Goal: Transaction & Acquisition: Book appointment/travel/reservation

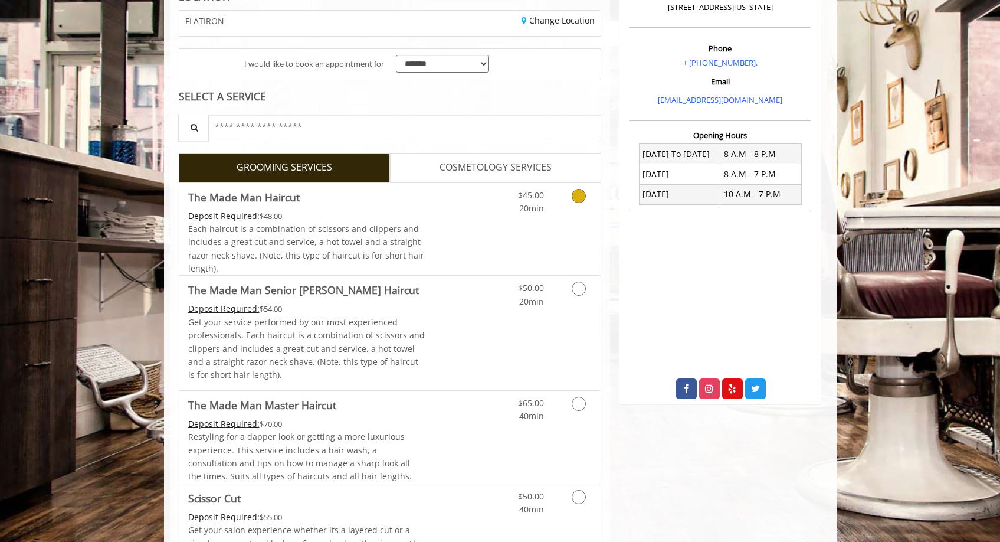
click at [572, 204] on link "Grooming services" at bounding box center [577, 199] width 30 height 32
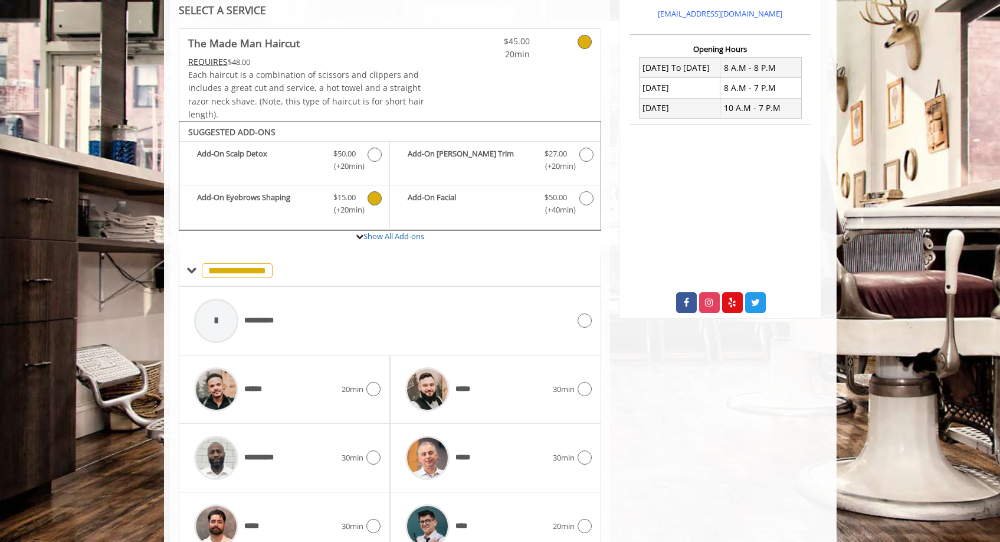
click at [382, 202] on span "The Made Man Haircut Add-onS" at bounding box center [375, 203] width 15 height 25
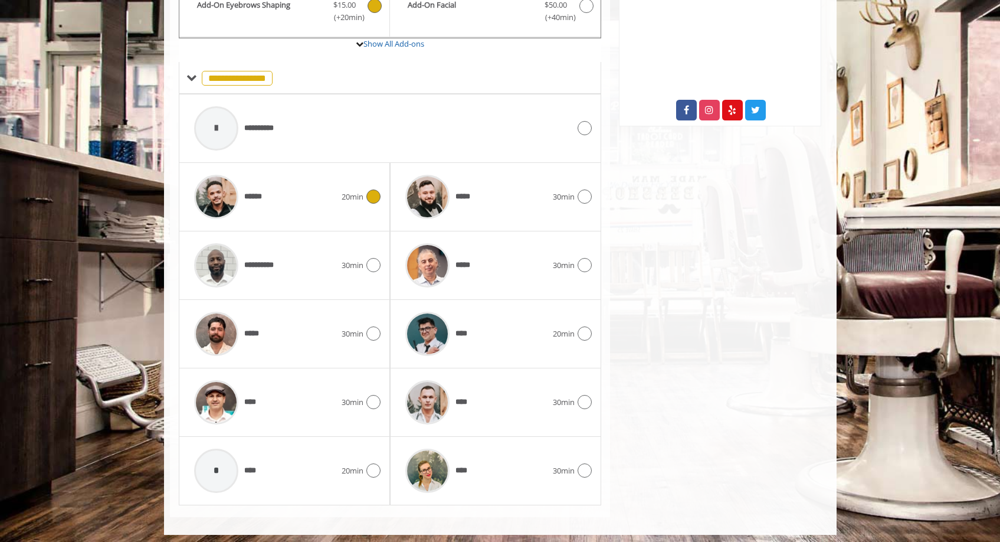
scroll to position [467, 0]
click at [374, 261] on icon at bounding box center [374, 265] width 14 height 14
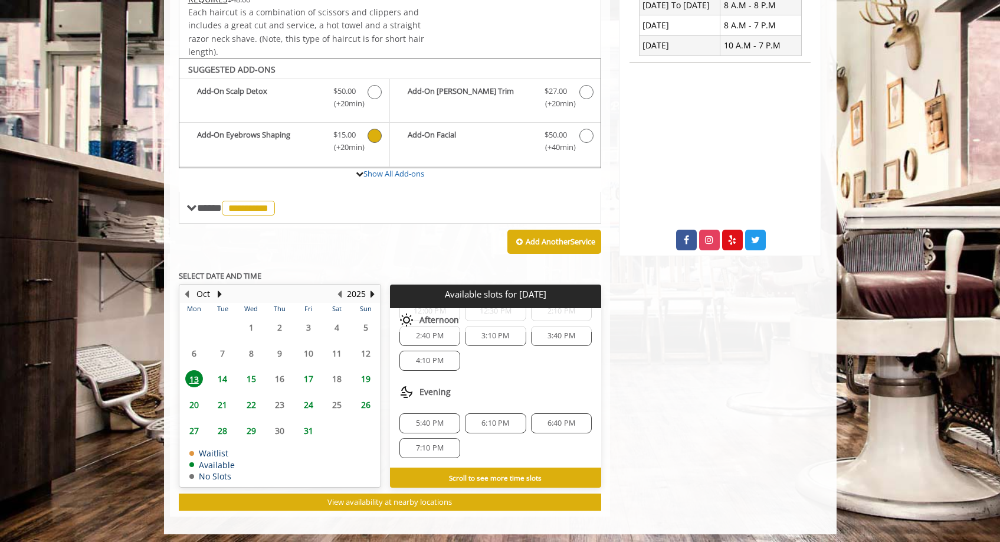
scroll to position [335, 0]
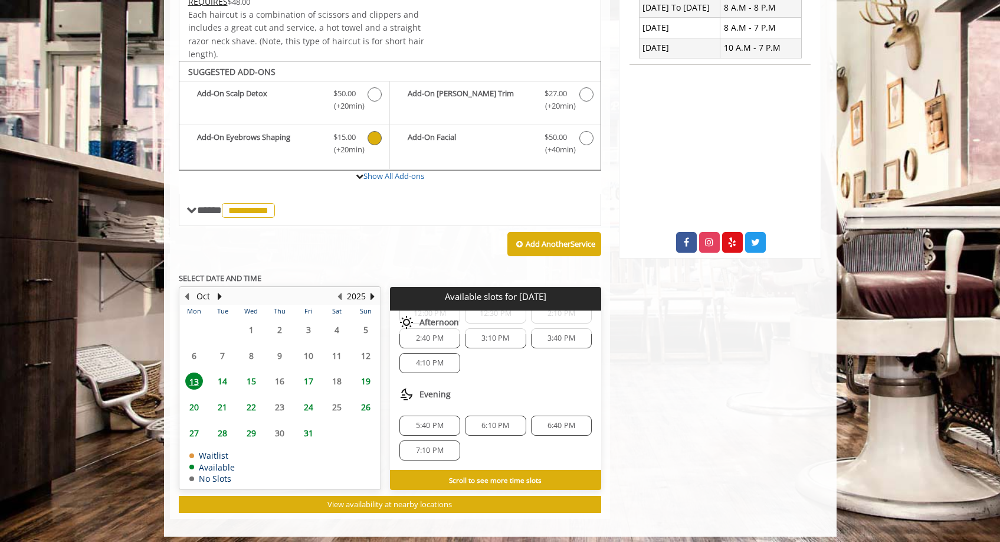
click at [427, 423] on span "5:40 PM" at bounding box center [430, 425] width 28 height 9
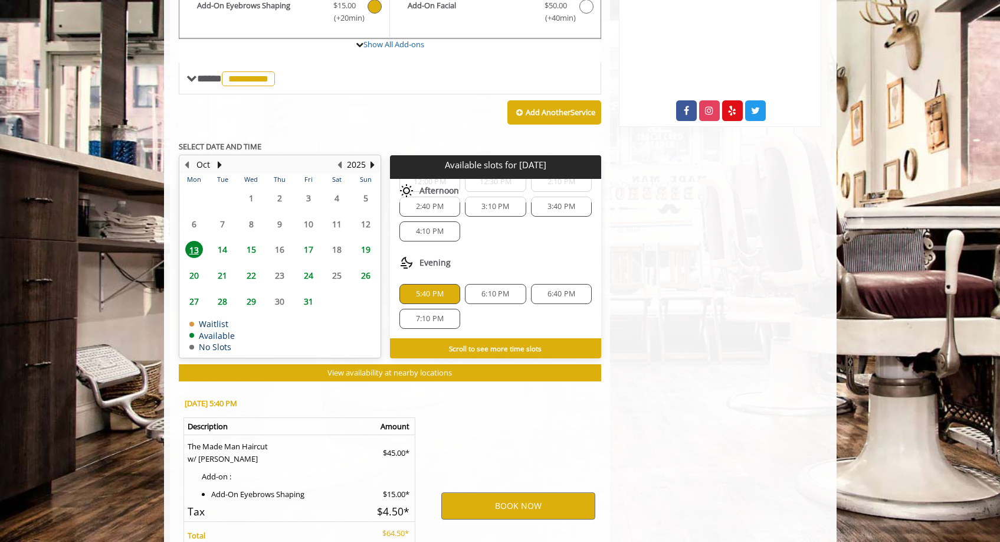
scroll to position [580, 0]
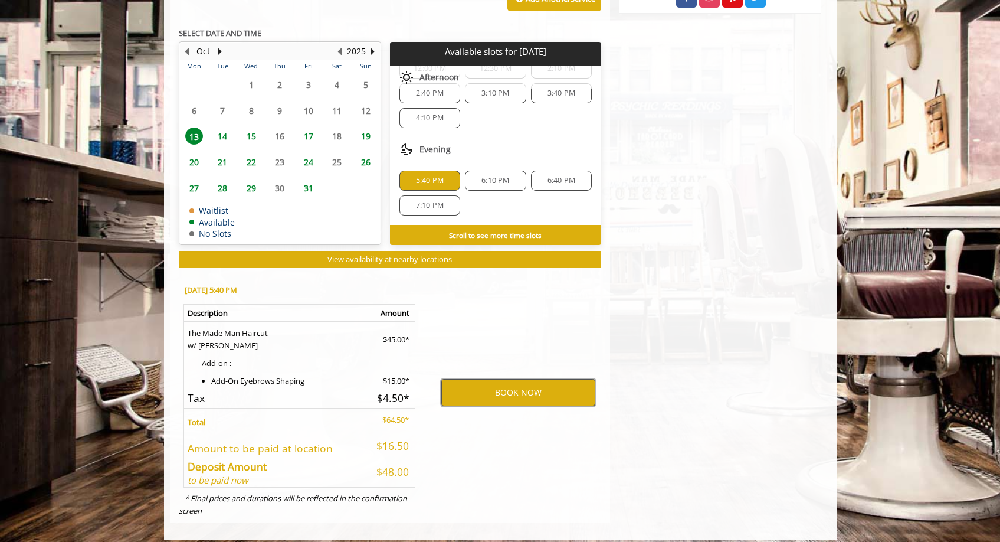
click at [485, 391] on button "BOOK NOW" at bounding box center [518, 392] width 154 height 27
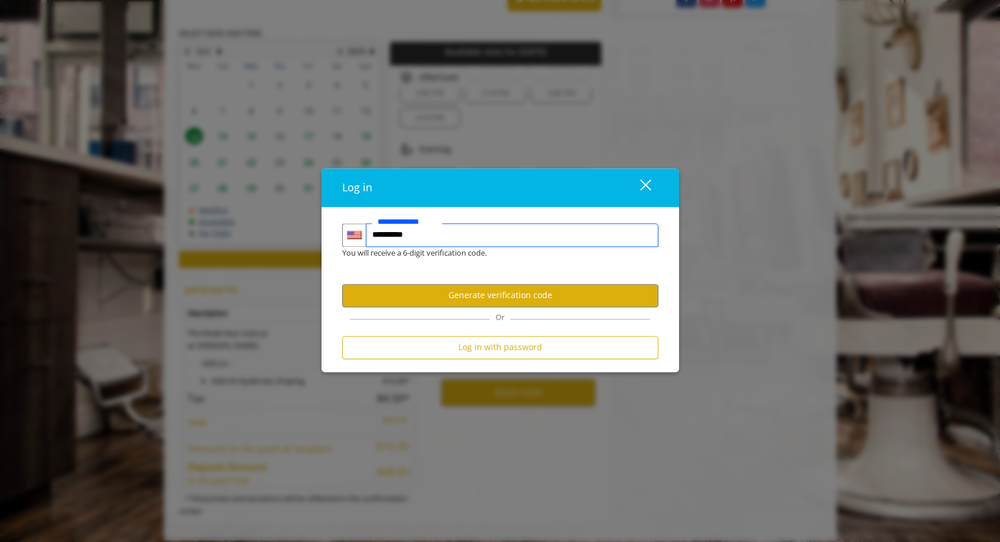
type input "**********"
click at [443, 303] on button "Generate verification code" at bounding box center [500, 295] width 316 height 23
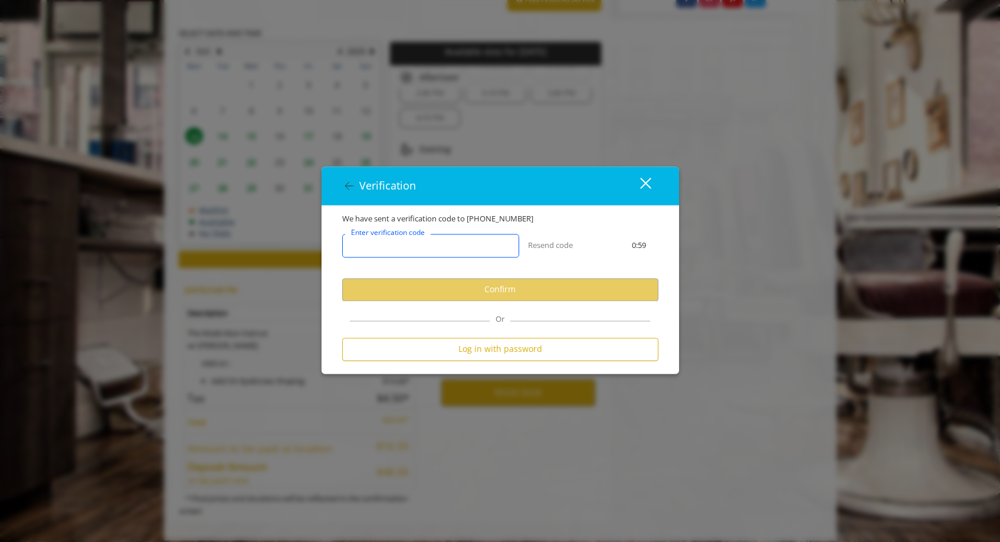
click at [440, 253] on input "Enter verification code" at bounding box center [430, 246] width 177 height 24
click at [376, 248] on input "Enter verification code" at bounding box center [430, 246] width 177 height 24
click at [558, 235] on div "Enter verification code Resend code 0:56" at bounding box center [500, 251] width 334 height 53
click at [447, 251] on input "Enter verification code" at bounding box center [430, 246] width 177 height 24
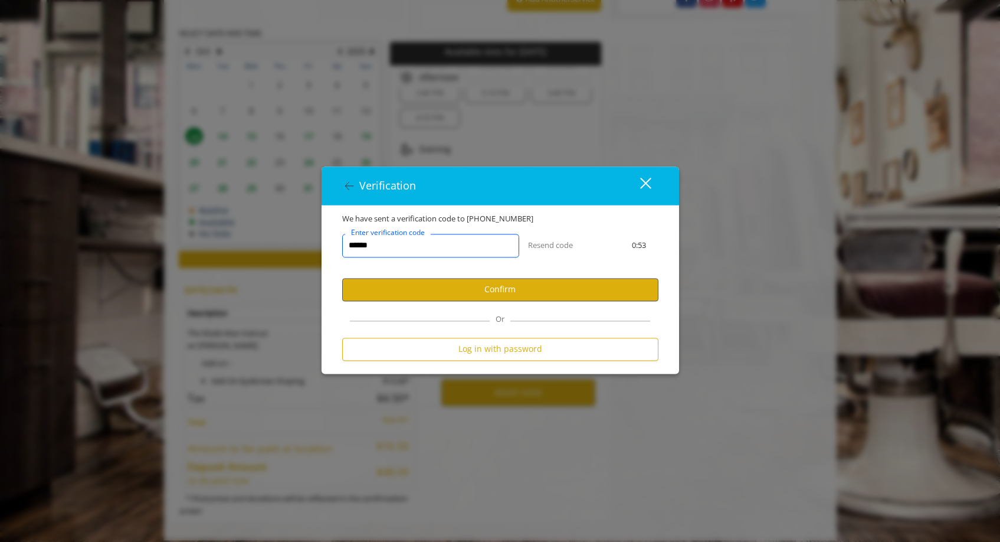
type input "******"
click at [411, 286] on button "Confirm" at bounding box center [500, 289] width 316 height 23
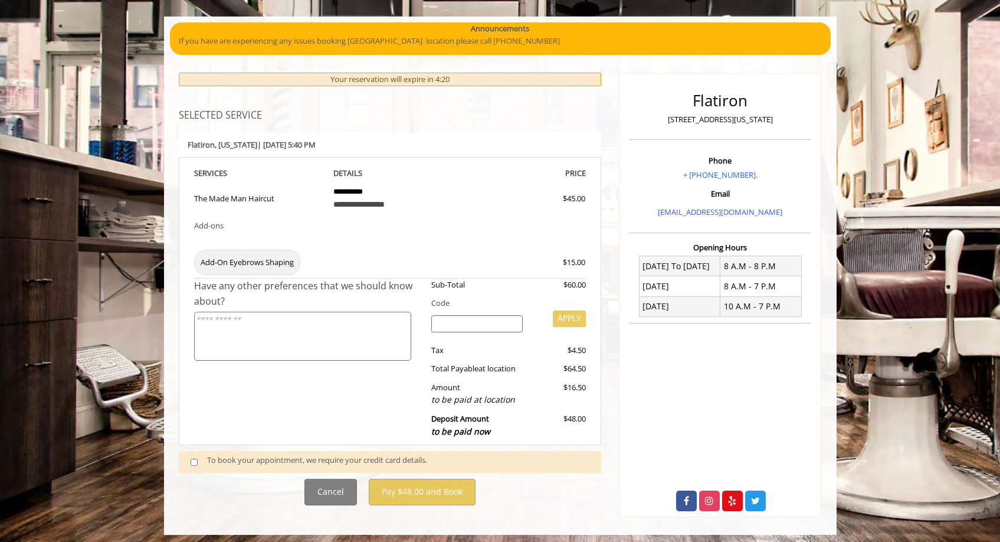
scroll to position [76, 0]
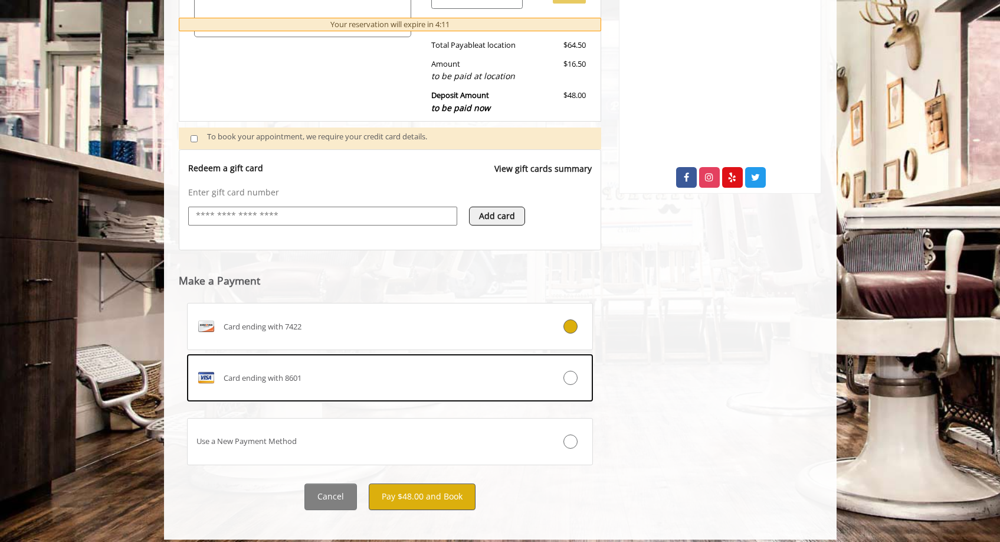
click at [423, 483] on button "Pay $48.00 and Book" at bounding box center [422, 496] width 107 height 27
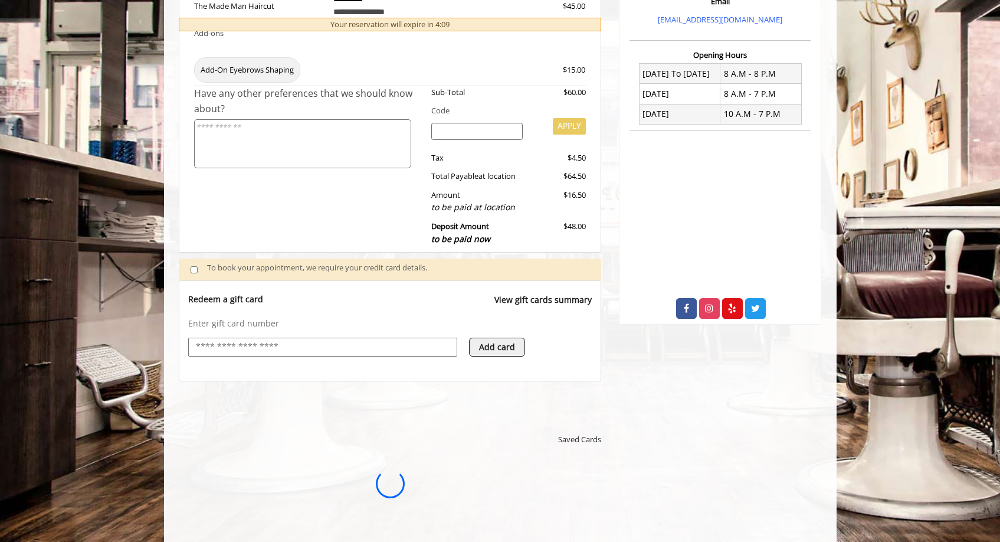
scroll to position [0, 0]
